Goal: Information Seeking & Learning: Learn about a topic

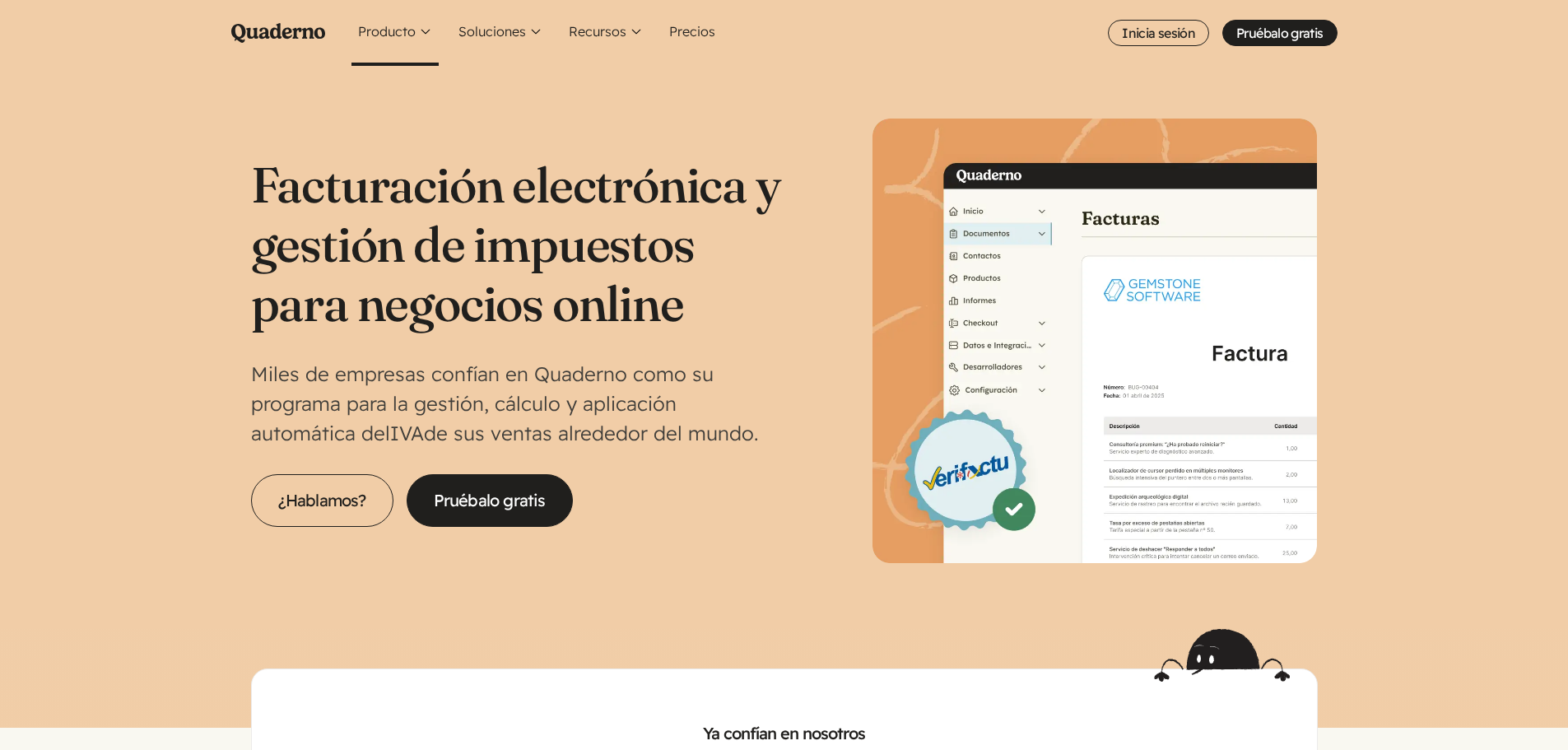
click at [422, 28] on button "Producto" at bounding box center [395, 33] width 87 height 66
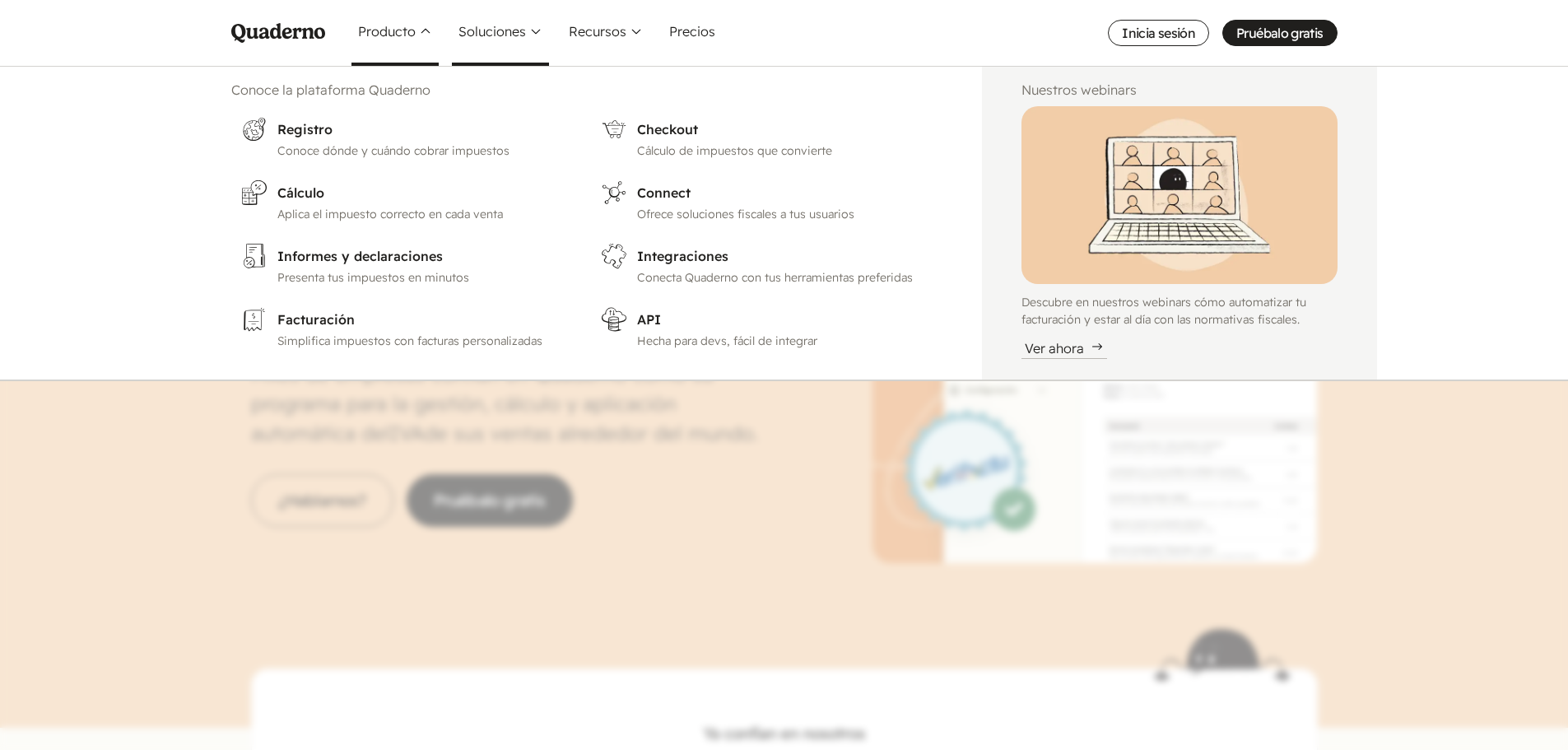
click at [504, 31] on button "Soluciones" at bounding box center [500, 33] width 97 height 66
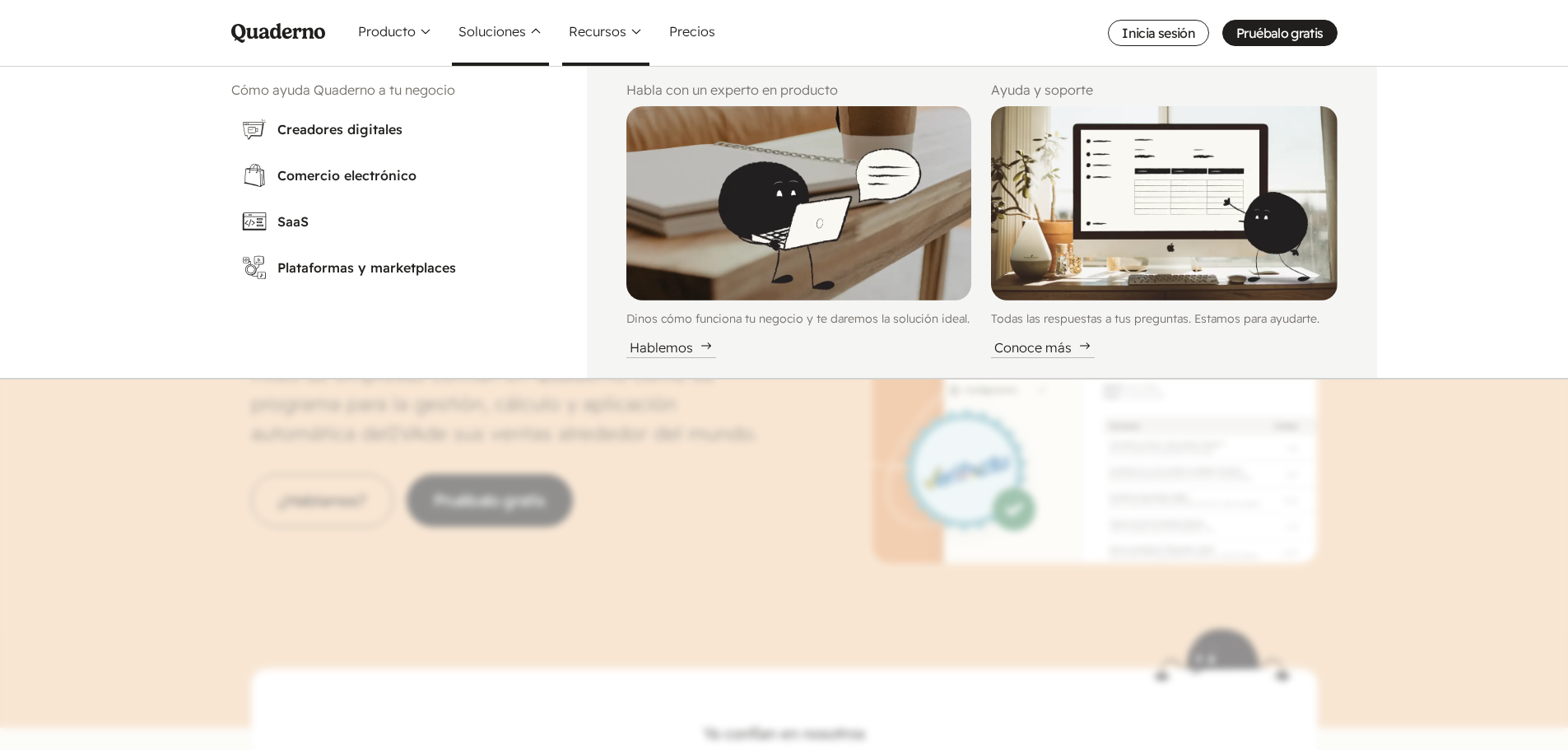
click at [615, 29] on button "Recursos" at bounding box center [605, 33] width 87 height 66
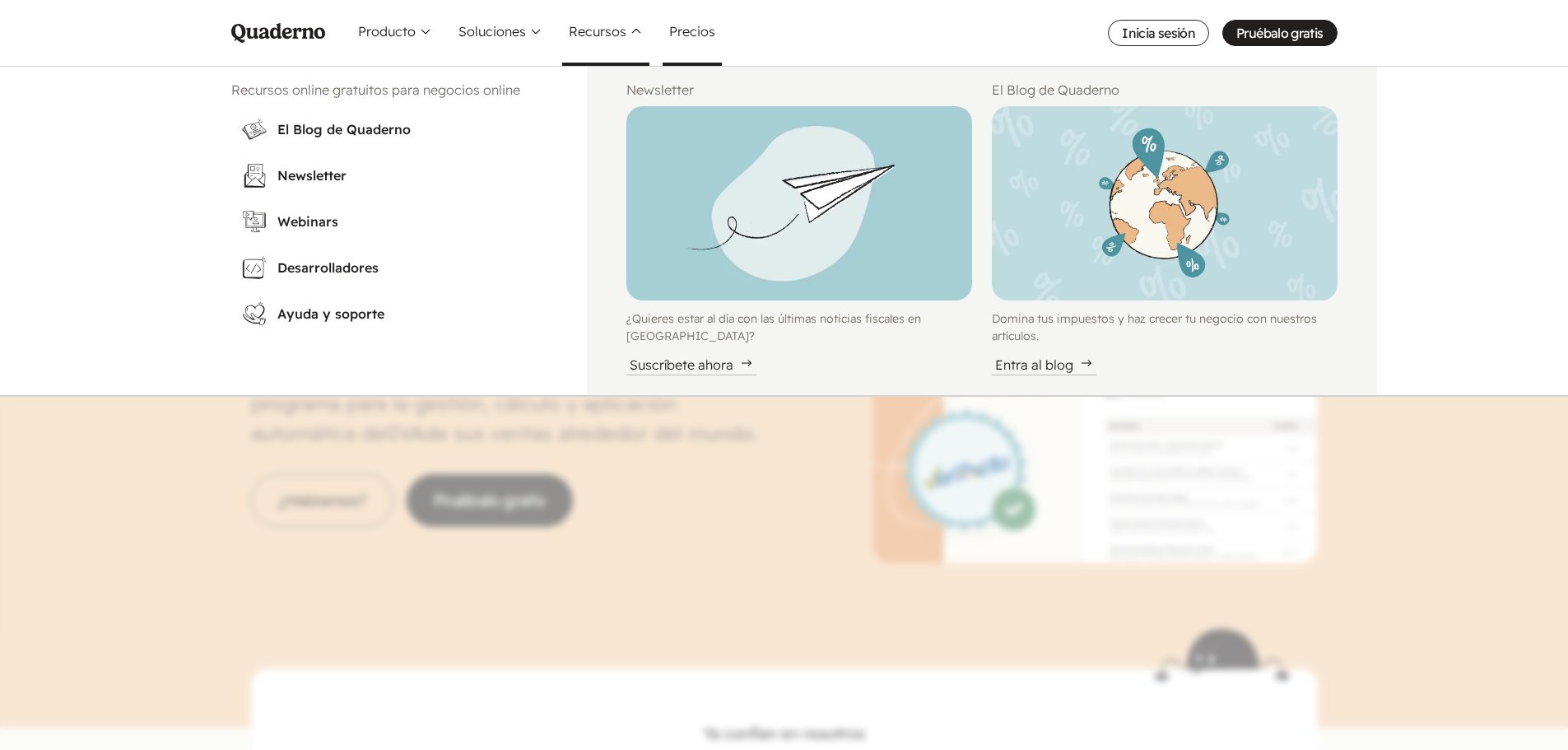
click at [686, 29] on link "Precios" at bounding box center [691, 33] width 59 height 66
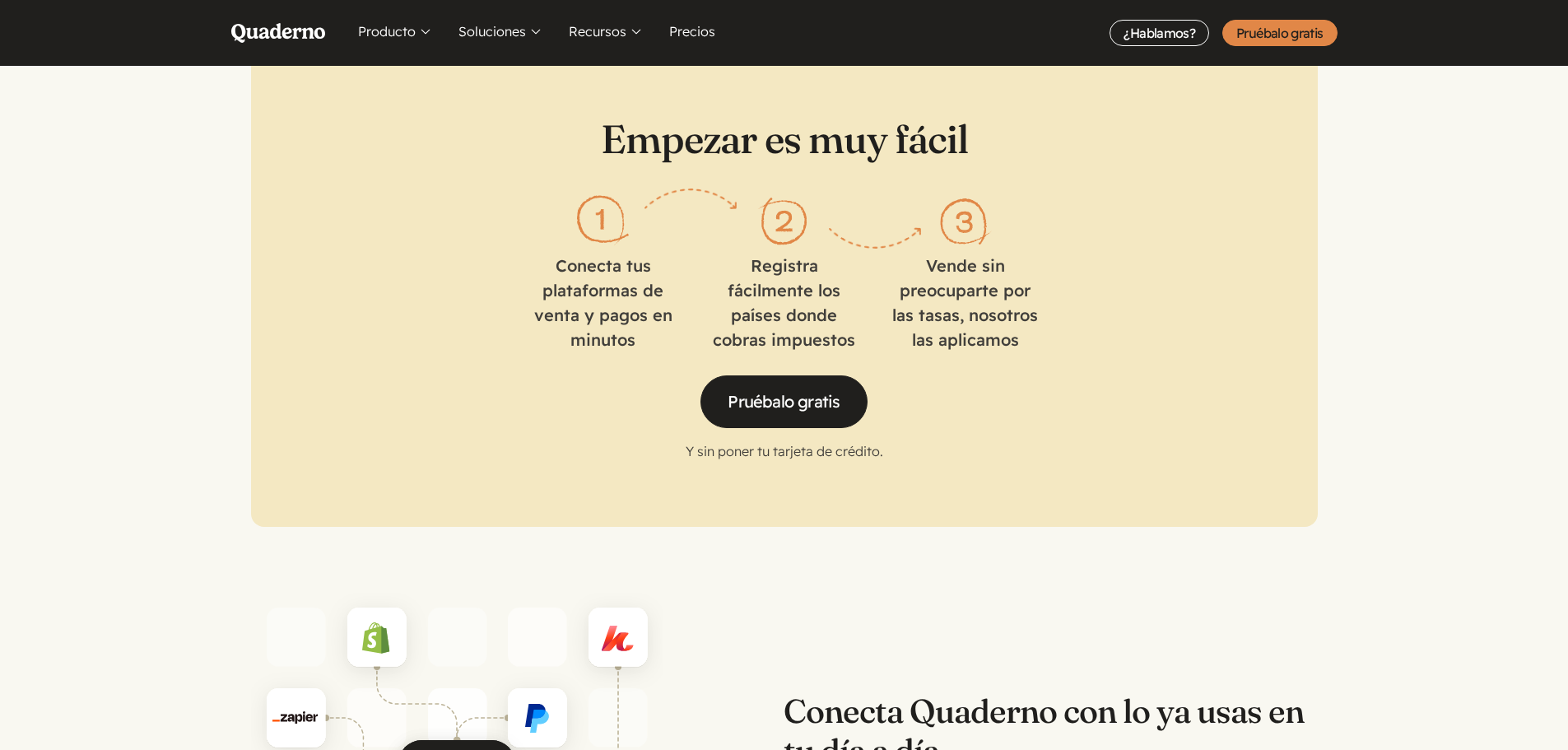
scroll to position [2553, 0]
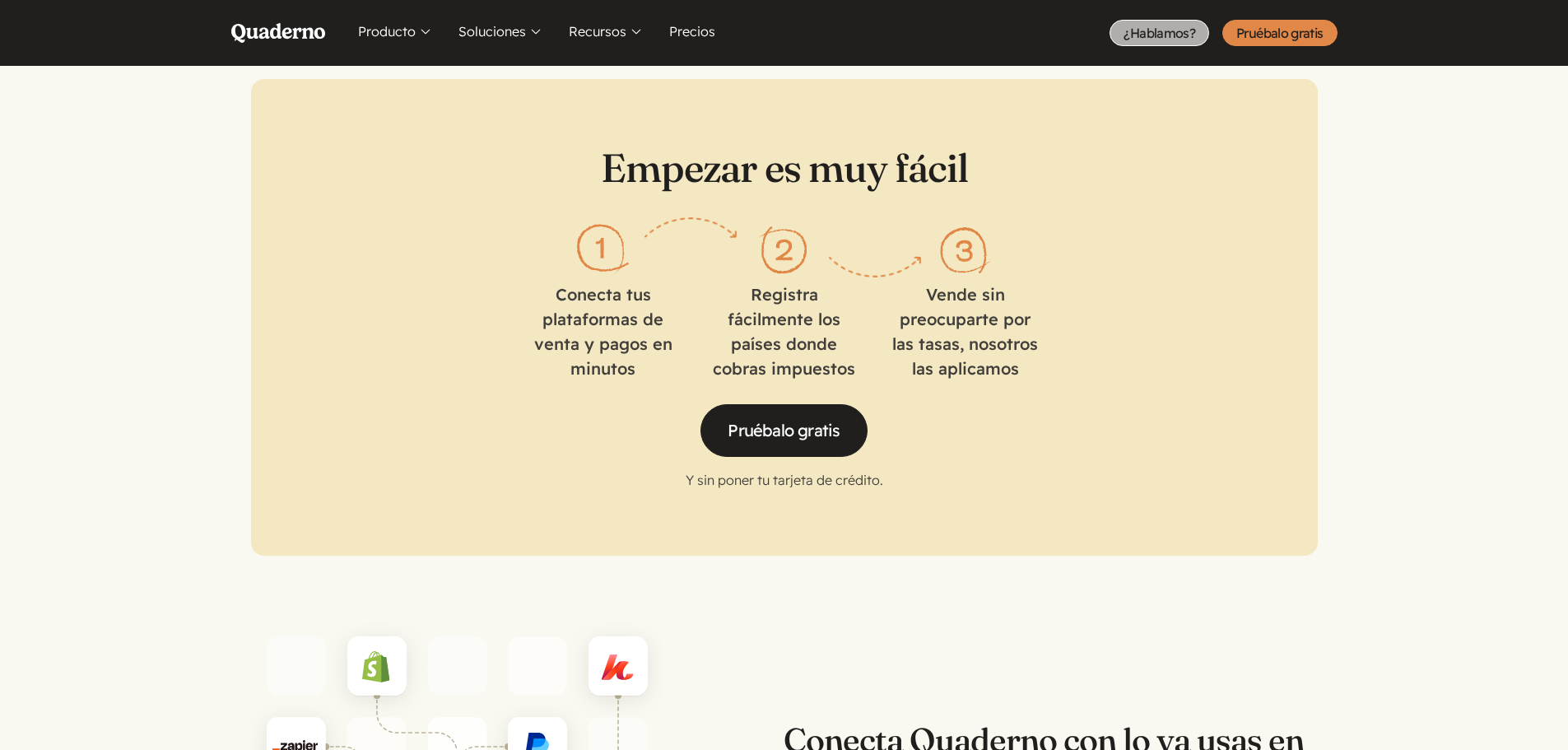
click at [1179, 39] on link "¿Hablamos?" at bounding box center [1159, 33] width 100 height 26
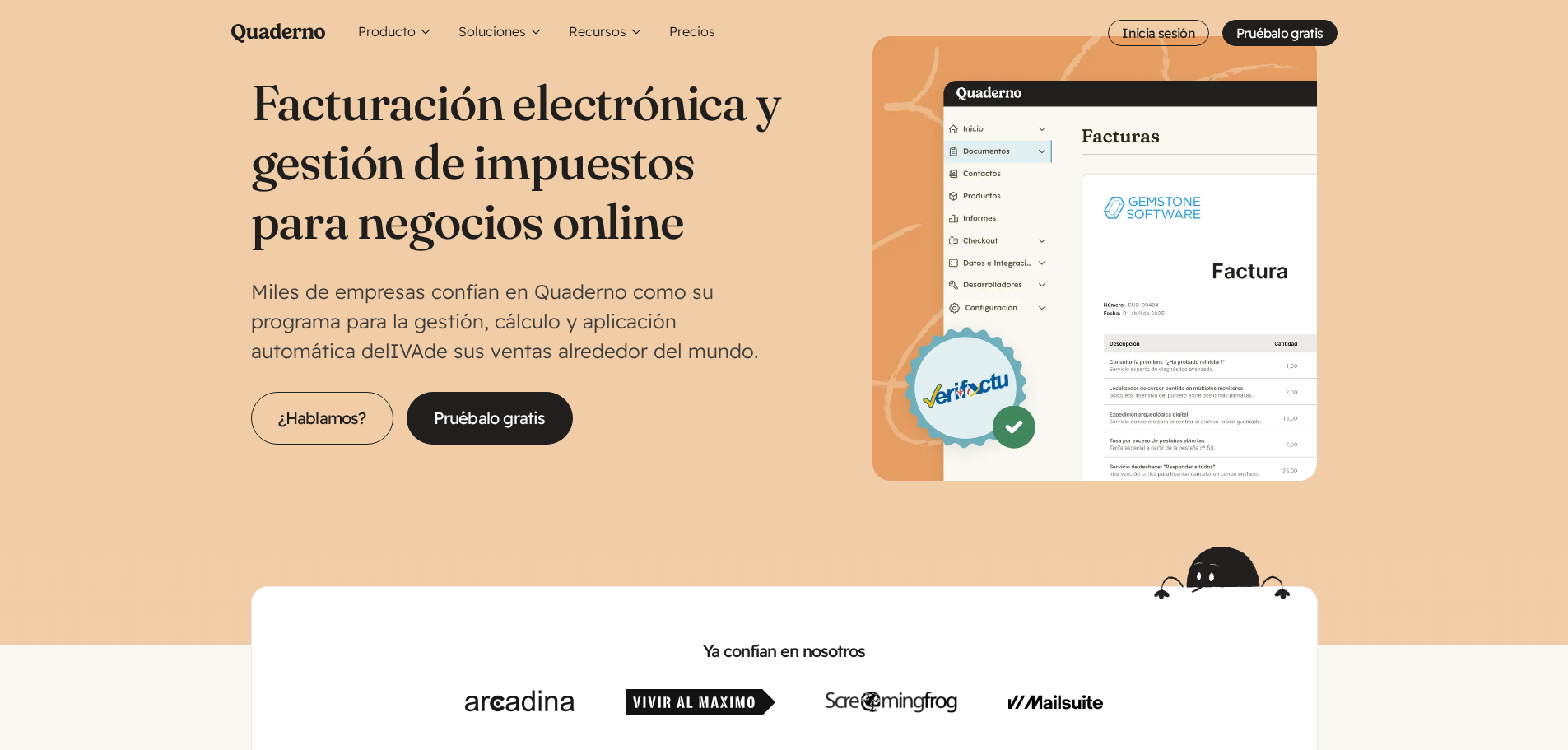
scroll to position [0, 0]
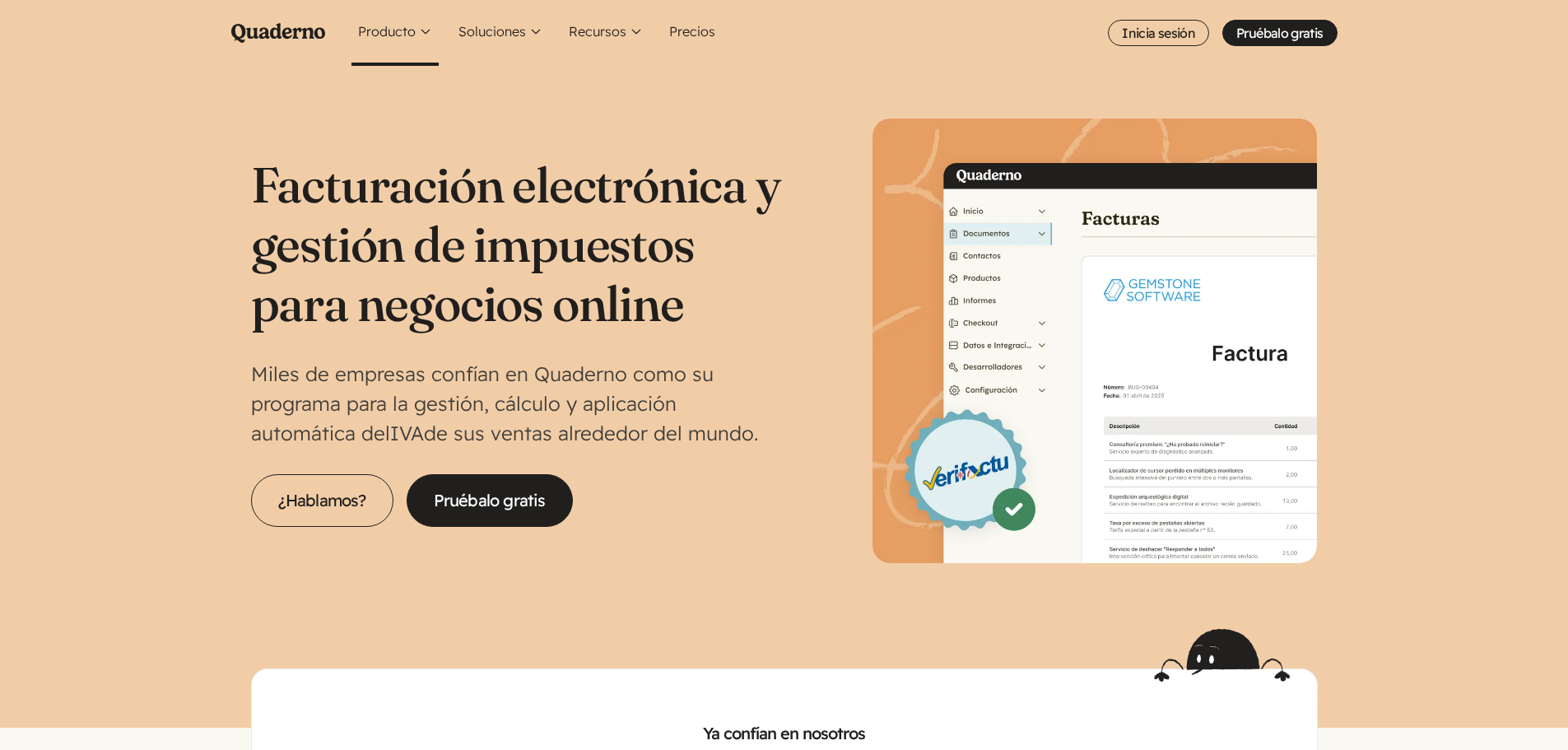
click at [422, 31] on button "Producto" at bounding box center [395, 33] width 87 height 66
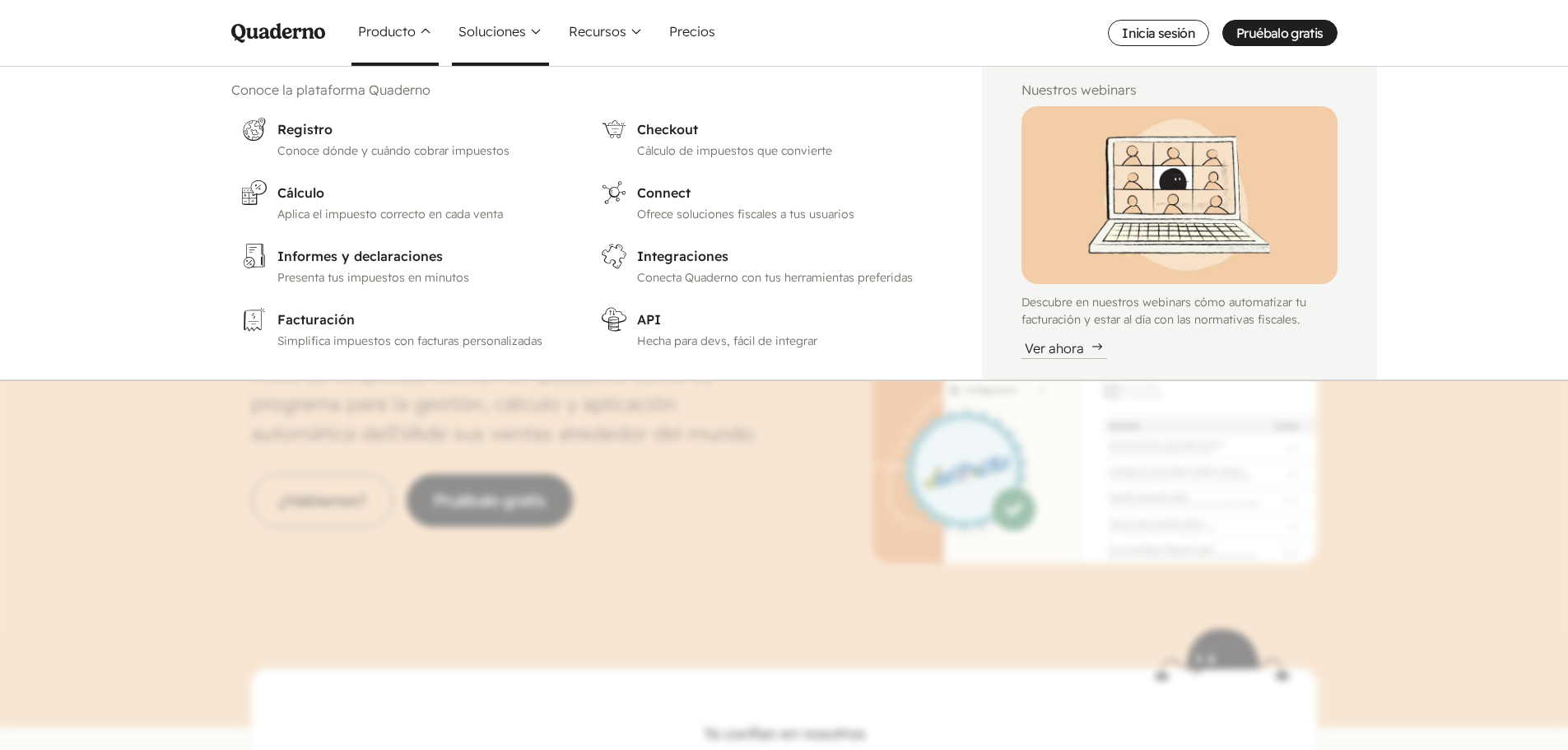
click at [514, 30] on button "Soluciones" at bounding box center [500, 33] width 97 height 66
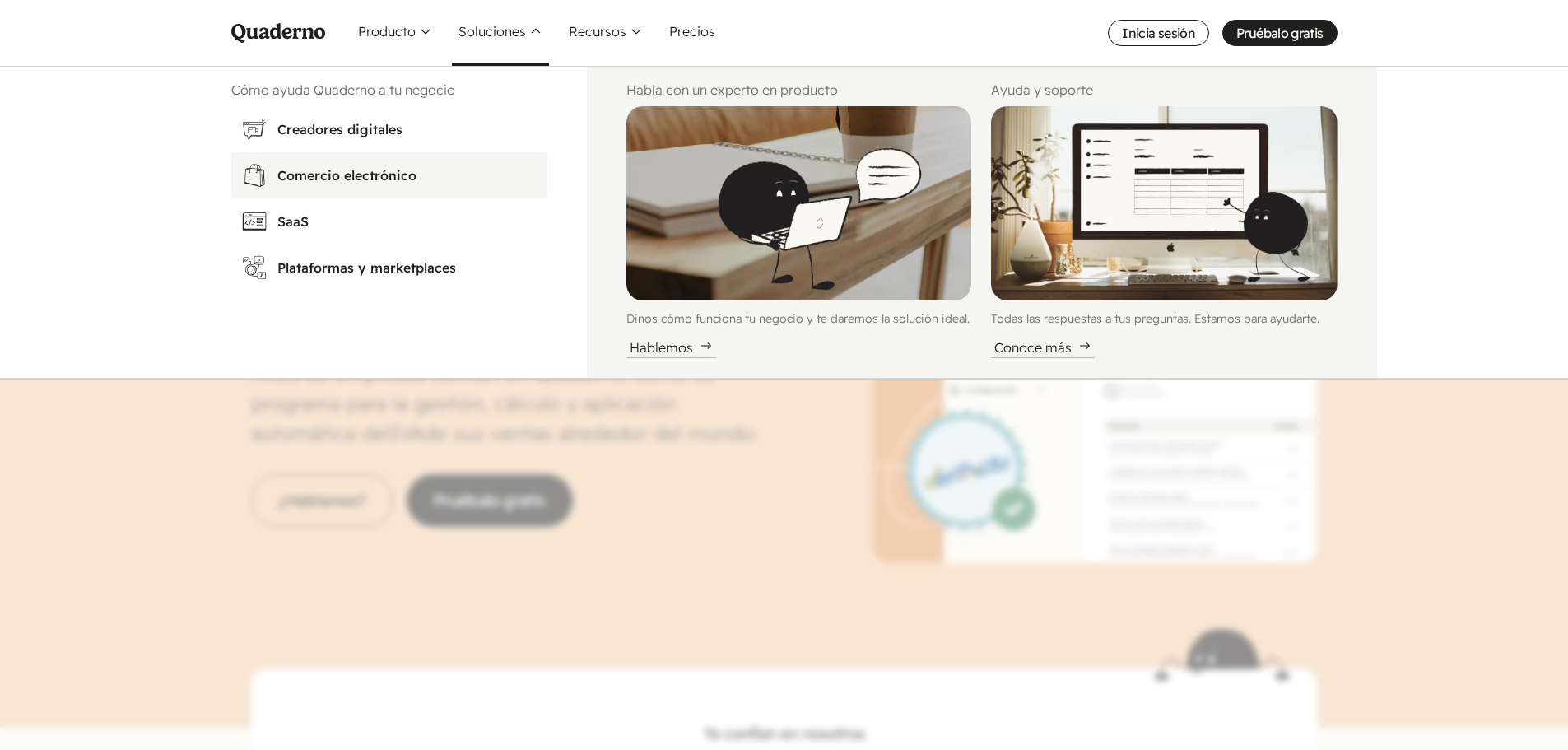
click at [347, 176] on h3 "Comercio electrónico" at bounding box center [407, 176] width 260 height 19
click at [1278, 37] on link "Pruébalo gratis" at bounding box center [1280, 33] width 115 height 26
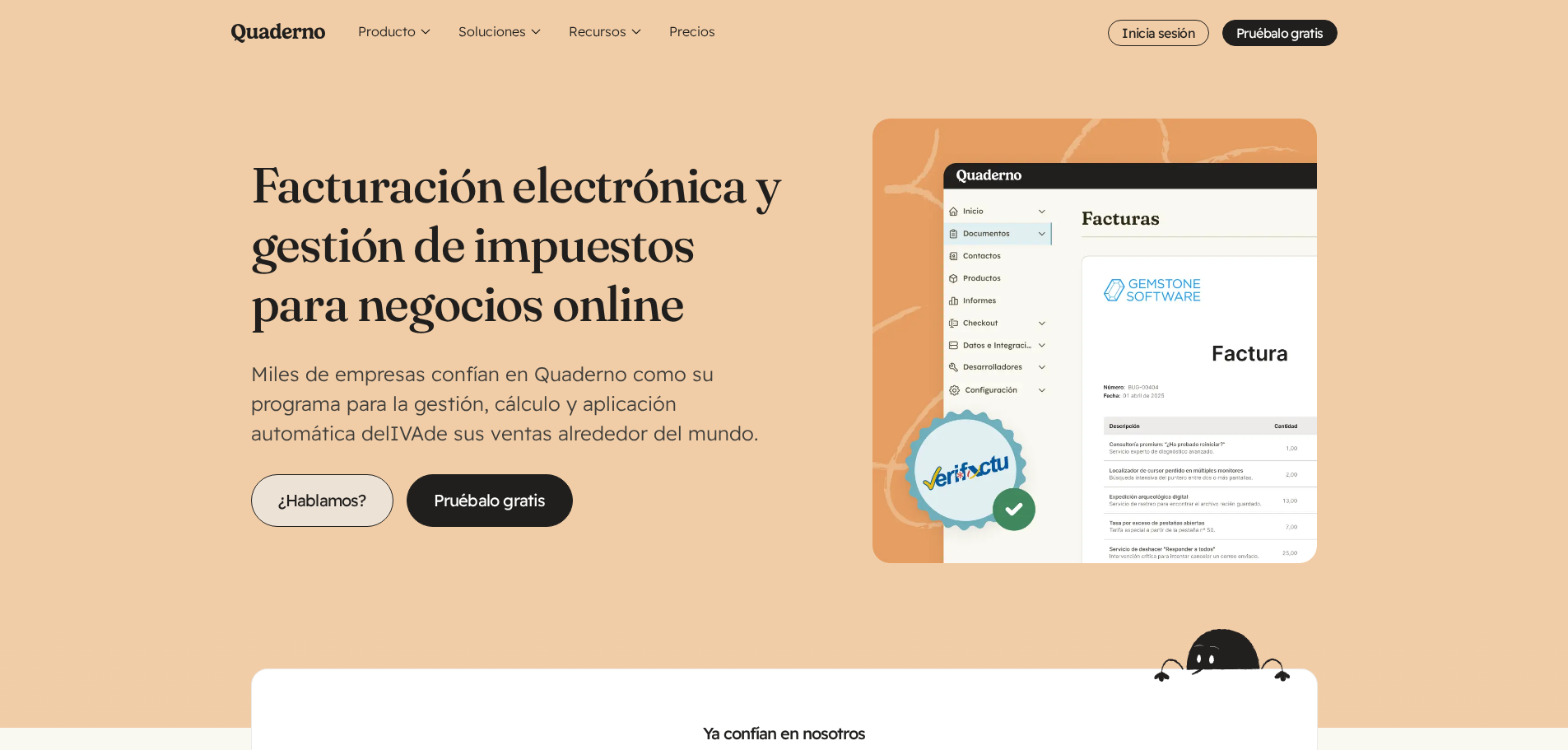
click at [322, 508] on link "¿Hablamos?" at bounding box center [322, 501] width 142 height 53
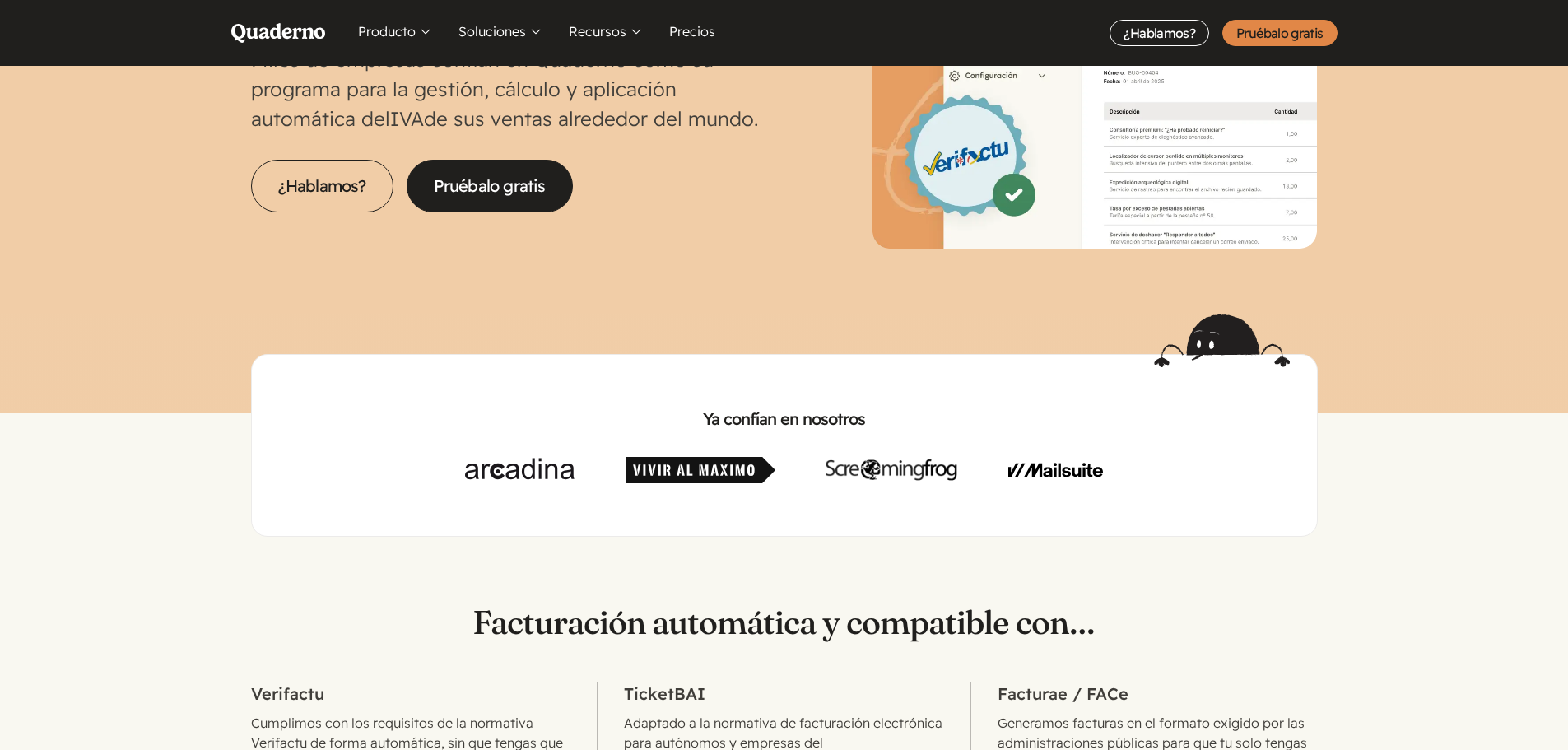
scroll to position [412, 0]
